Goal: Find specific page/section: Find specific page/section

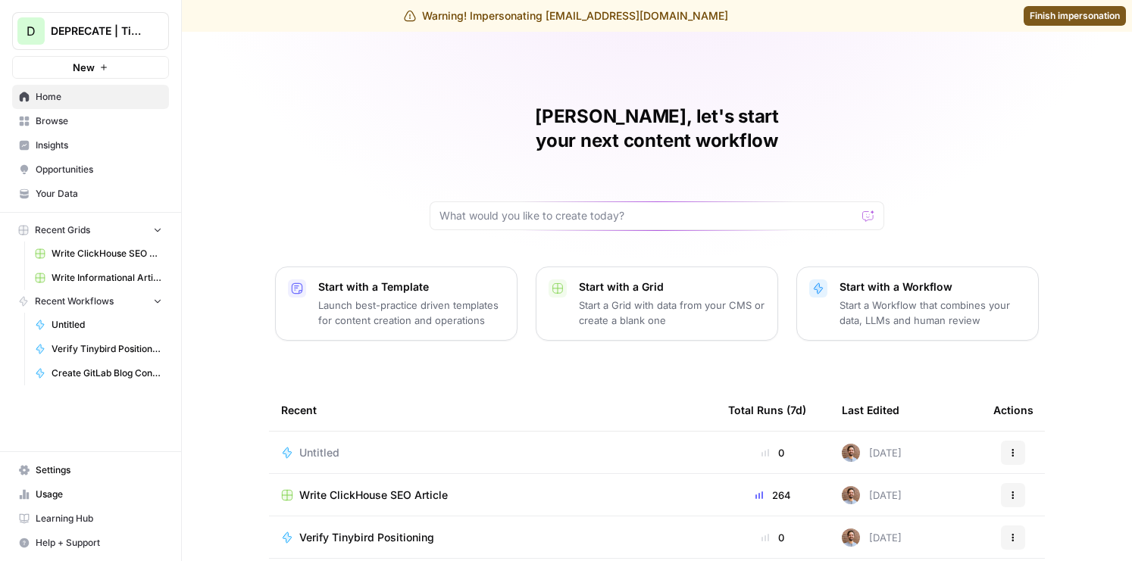
click at [1052, 16] on span "Finish impersonation" at bounding box center [1075, 16] width 90 height 14
click at [55, 145] on span "Insights" at bounding box center [99, 146] width 127 height 14
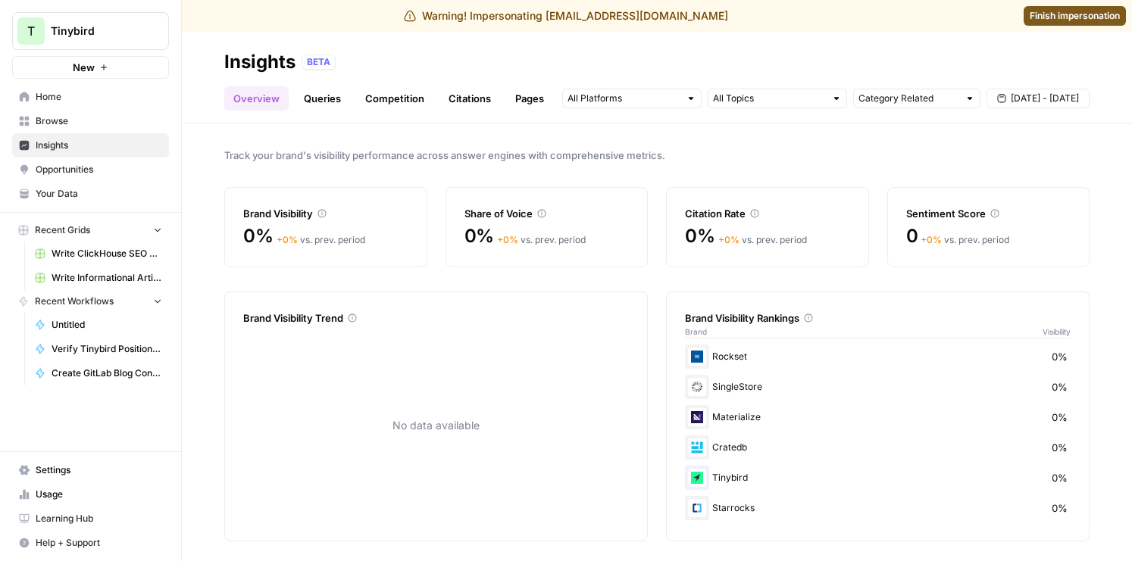
click at [1051, 13] on span "Finish impersonation" at bounding box center [1075, 16] width 90 height 14
